Goal: Transaction & Acquisition: Purchase product/service

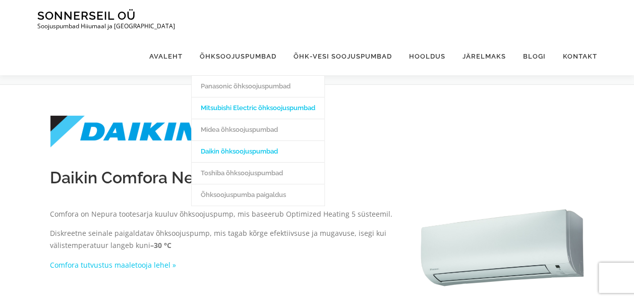
click at [244, 97] on link "Mitsubishi Electric õhksoojuspumbad" at bounding box center [258, 108] width 133 height 22
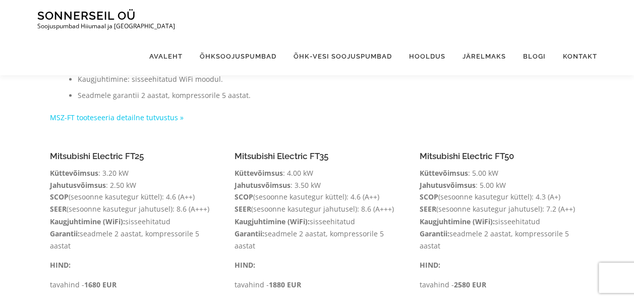
scroll to position [732, 0]
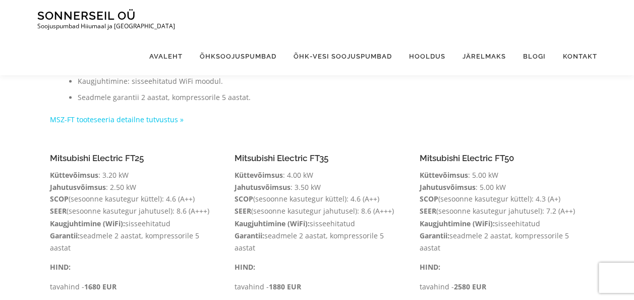
click at [274, 153] on h4 "Mitsubishi Electric FT35" at bounding box center [317, 158] width 165 height 10
click at [161, 115] on link "MSZ-FT tooteseeria detailne tutvustus »" at bounding box center [117, 120] width 134 height 10
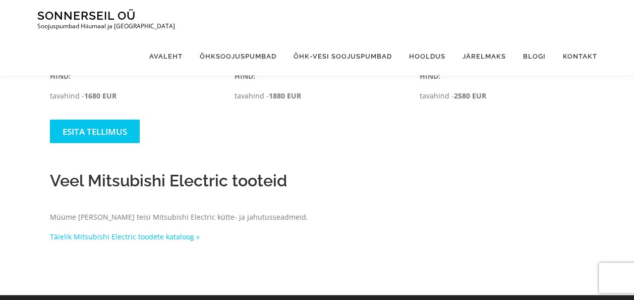
scroll to position [924, 0]
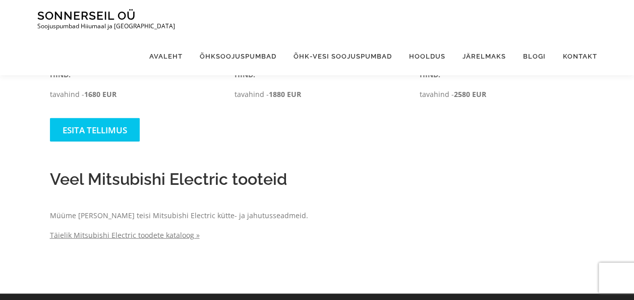
click at [182, 230] on link "Täielik Mitsubishi Electric toodete kataloog »" at bounding box center [125, 235] width 150 height 10
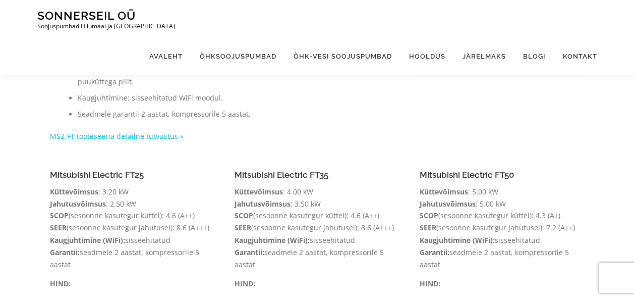
scroll to position [713, 0]
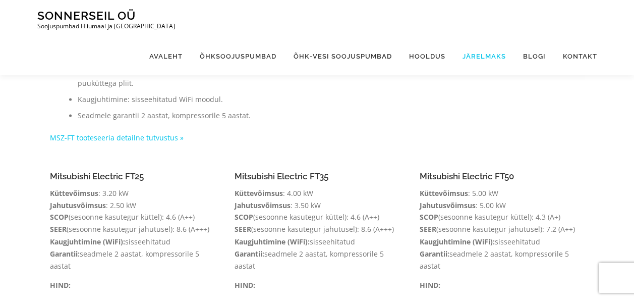
click at [490, 37] on link "Järelmaks" at bounding box center [484, 56] width 61 height 38
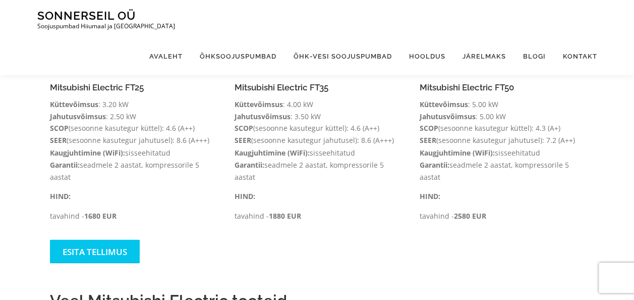
scroll to position [814, 0]
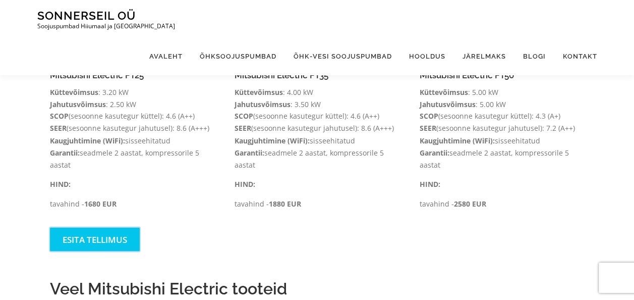
click at [111, 227] on link "Esita tellimus" at bounding box center [95, 239] width 90 height 24
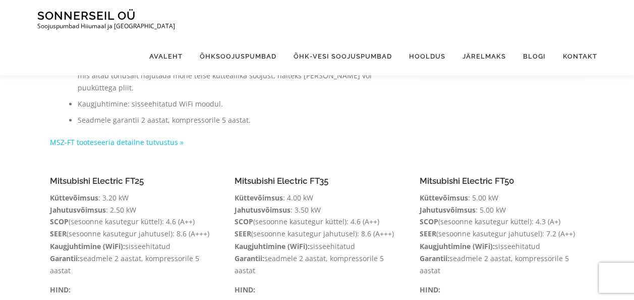
scroll to position [706, 0]
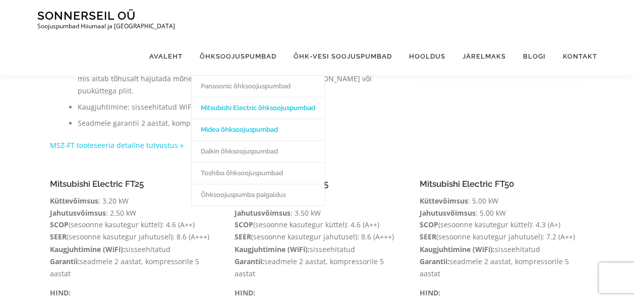
click at [227, 119] on link "Midea õhksoojuspumbad" at bounding box center [258, 130] width 133 height 22
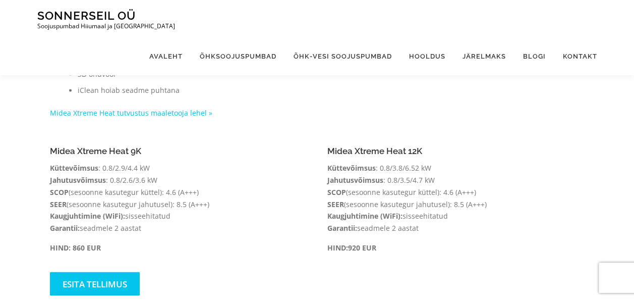
scroll to position [699, 0]
